Goal: Find specific page/section: Find specific page/section

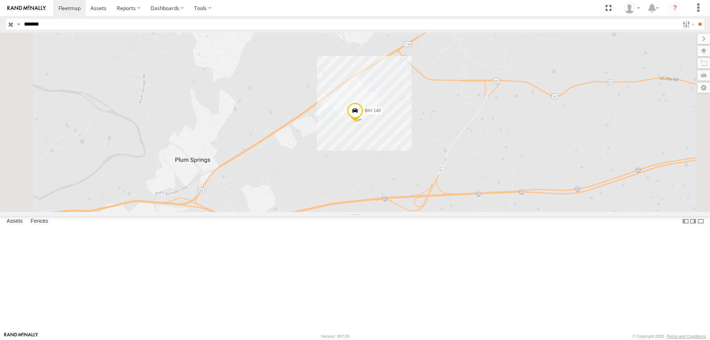
click at [7, 25] on input "button" at bounding box center [11, 24] width 10 height 11
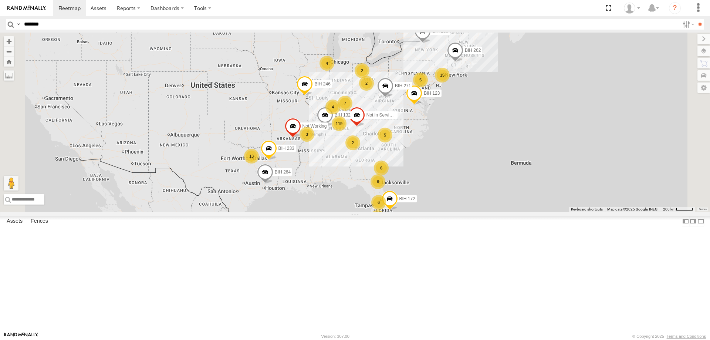
drag, startPoint x: 336, startPoint y: 223, endPoint x: 331, endPoint y: 239, distance: 16.7
click at [331, 212] on div "13 119 15 6 5 6 3 6 2 7 BIH 123 7 2 2 Not in Service [GEOGRAPHIC_DATA] [GEOGRAP…" at bounding box center [355, 122] width 710 height 179
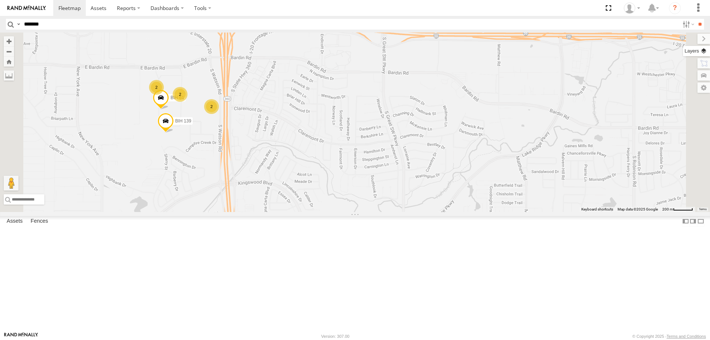
click at [699, 52] on label at bounding box center [696, 51] width 27 height 10
click at [0, 0] on label at bounding box center [0, 0] width 0 height 0
click at [0, 0] on span "Satellite + Roadmap" at bounding box center [0, 0] width 0 height 0
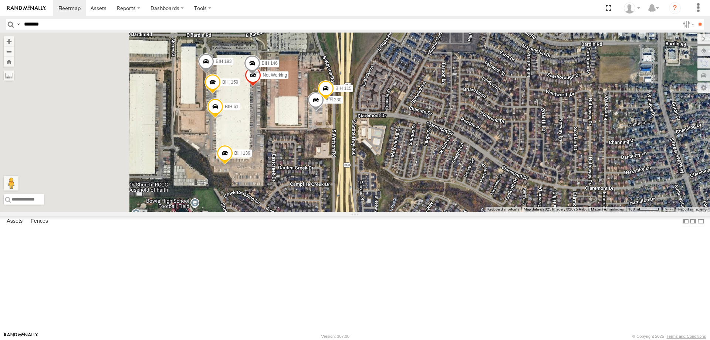
drag, startPoint x: 268, startPoint y: 196, endPoint x: 362, endPoint y: 199, distance: 93.7
click at [362, 199] on div "BIH 123 Not in Service [GEOGRAPHIC_DATA] [GEOGRAPHIC_DATA] 262 [GEOGRAPHIC_DATA…" at bounding box center [355, 122] width 710 height 179
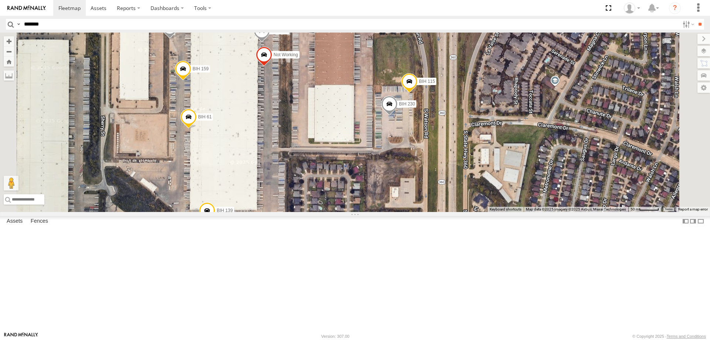
drag, startPoint x: 349, startPoint y: 127, endPoint x: 364, endPoint y: 159, distance: 35.3
click at [364, 159] on div "BIH 123 Not in Service [GEOGRAPHIC_DATA] [GEOGRAPHIC_DATA] 262 [GEOGRAPHIC_DATA…" at bounding box center [355, 122] width 710 height 179
